Goal: Information Seeking & Learning: Find specific page/section

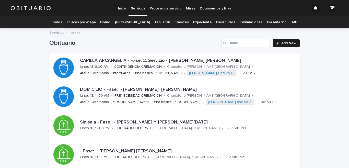
click at [195, 22] on link "Expediente" at bounding box center [202, 22] width 18 height 12
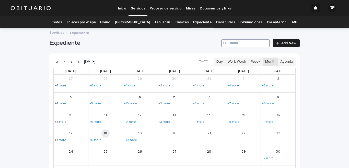
click at [256, 42] on input "Search" at bounding box center [246, 43] width 49 height 8
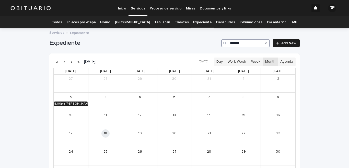
click at [79, 104] on div "[PERSON_NAME] [PERSON_NAME] [PERSON_NAME]" at bounding box center [77, 104] width 22 height 4
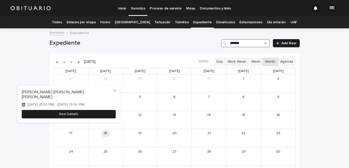
type input "*******"
click at [95, 110] on button "See Details" at bounding box center [69, 114] width 94 height 8
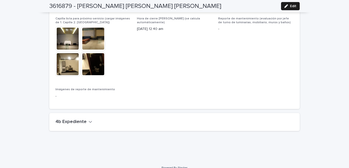
scroll to position [1292, 0]
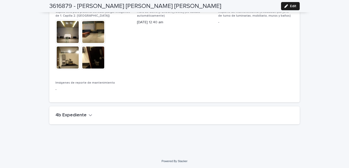
click at [85, 116] on button "4b Expediente" at bounding box center [74, 116] width 37 height 6
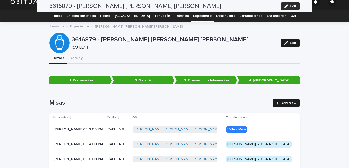
scroll to position [0, 0]
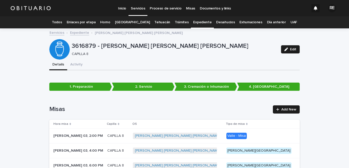
click at [64, 19] on div "Todos" at bounding box center [57, 22] width 15 height 12
click at [62, 23] on link "Todos" at bounding box center [57, 22] width 10 height 12
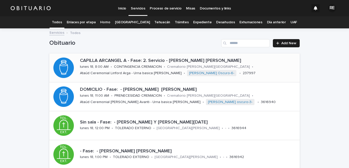
click at [121, 69] on div "CAPILLA ARCANGEL A - Fase: 2. Servicio - [PERSON_NAME] [PERSON_NAME] lunes 18, …" at bounding box center [189, 67] width 222 height 23
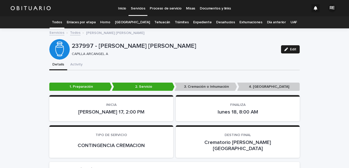
click at [62, 22] on link "Todos" at bounding box center [57, 22] width 10 height 12
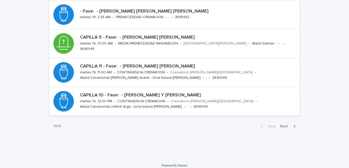
scroll to position [231, 0]
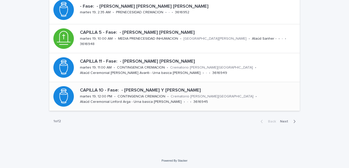
drag, startPoint x: 293, startPoint y: 122, endPoint x: 184, endPoint y: 90, distance: 113.1
click at [294, 122] on icon "button" at bounding box center [295, 121] width 2 height 5
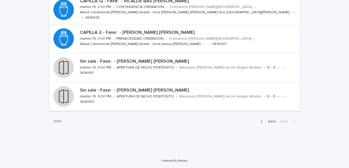
scroll to position [87, 0]
click at [147, 35] on p "CAPILLA 2 - Fase: - [PERSON_NAME] [PERSON_NAME]" at bounding box center [189, 33] width 218 height 6
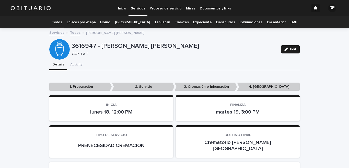
click at [62, 25] on link "Todos" at bounding box center [57, 22] width 10 height 12
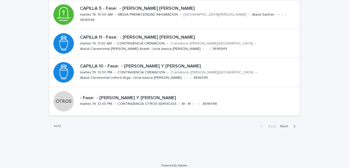
scroll to position [231, 0]
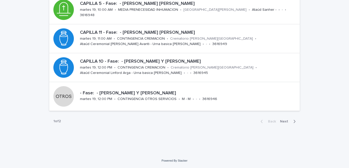
click at [294, 123] on icon "button" at bounding box center [295, 121] width 2 height 5
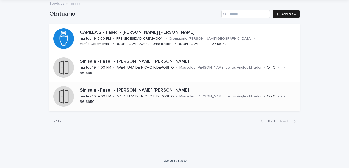
scroll to position [4, 0]
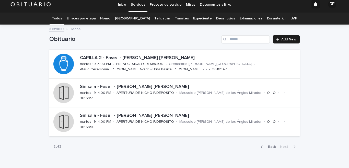
click at [259, 148] on button "Back" at bounding box center [267, 147] width 21 height 5
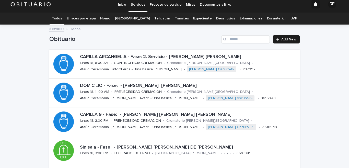
scroll to position [54, 0]
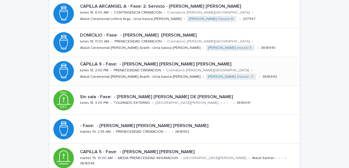
click at [127, 70] on p "PRENECESIDAD CREMACION" at bounding box center [137, 70] width 47 height 4
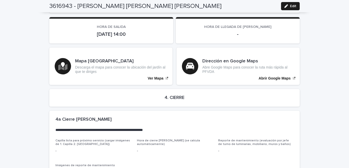
scroll to position [1156, 0]
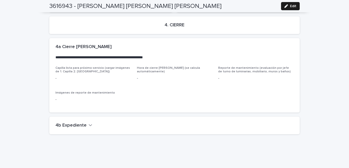
click at [89, 123] on icon "button" at bounding box center [91, 125] width 4 height 5
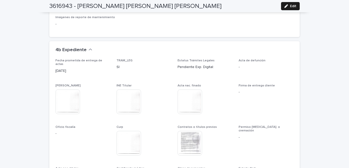
scroll to position [1282, 0]
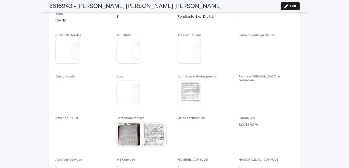
click at [151, 122] on img at bounding box center [154, 134] width 25 height 25
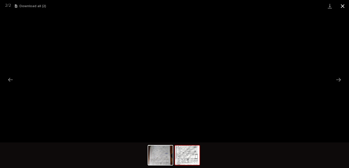
click at [342, 7] on button "Close gallery" at bounding box center [343, 6] width 13 height 12
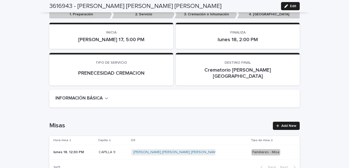
scroll to position [0, 0]
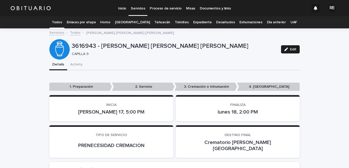
click at [62, 23] on link "Todos" at bounding box center [57, 22] width 10 height 12
